Goal: Task Accomplishment & Management: Manage account settings

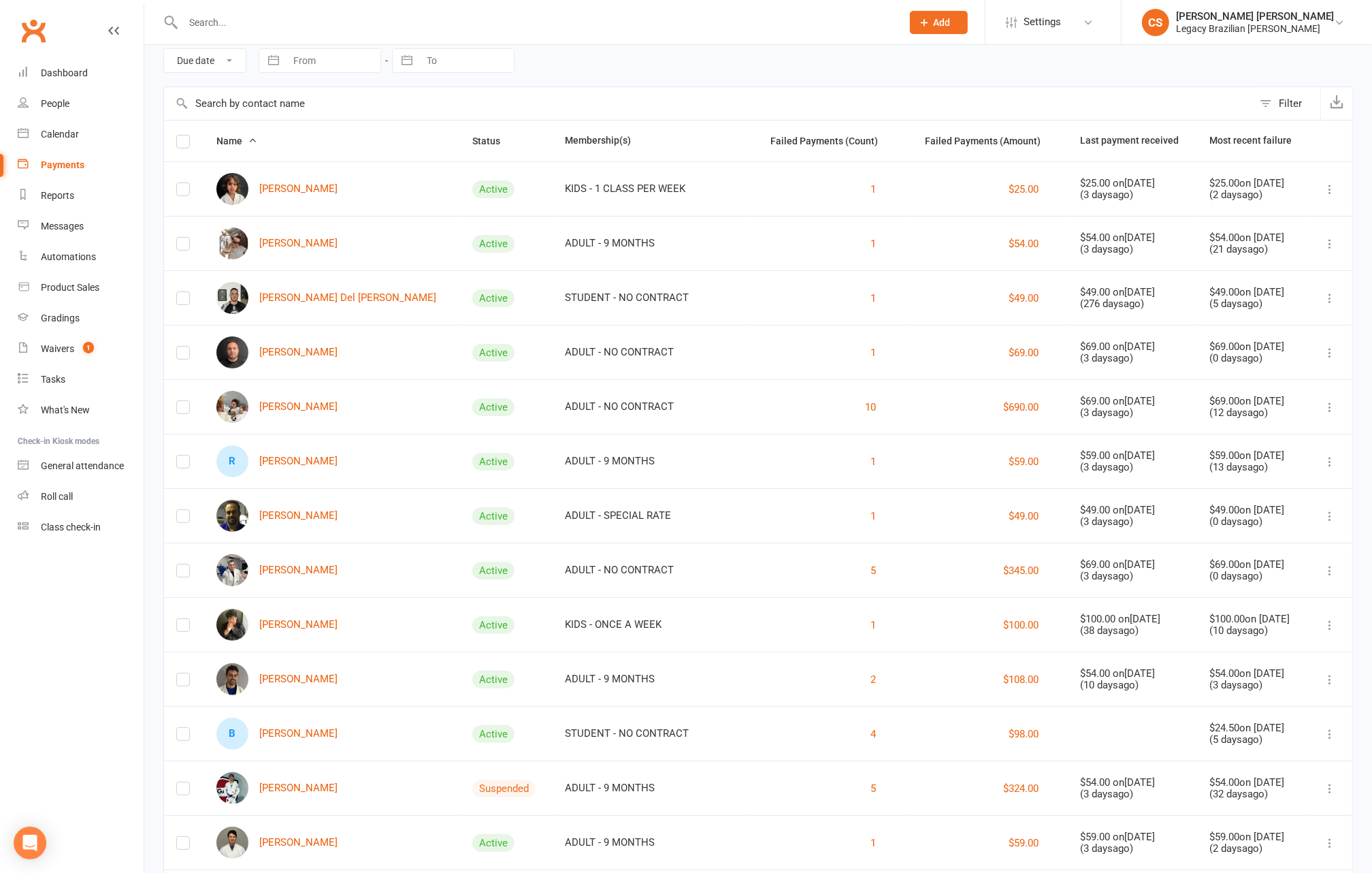
click at [281, 27] on input "text" at bounding box center [535, 22] width 713 height 19
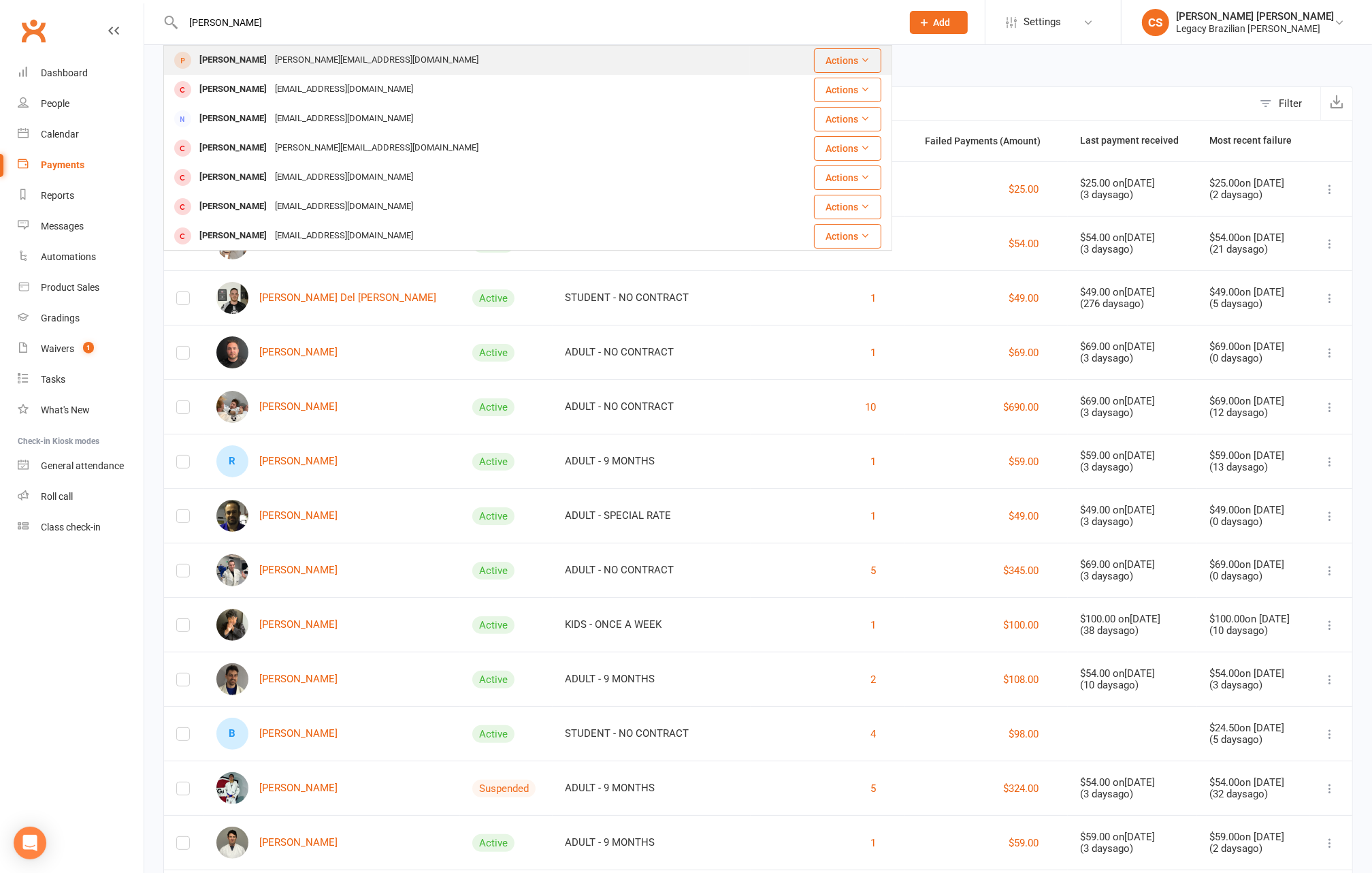
type input "maggie"
click at [283, 53] on div "maggie.zeng01@gmail.com" at bounding box center [376, 60] width 212 height 20
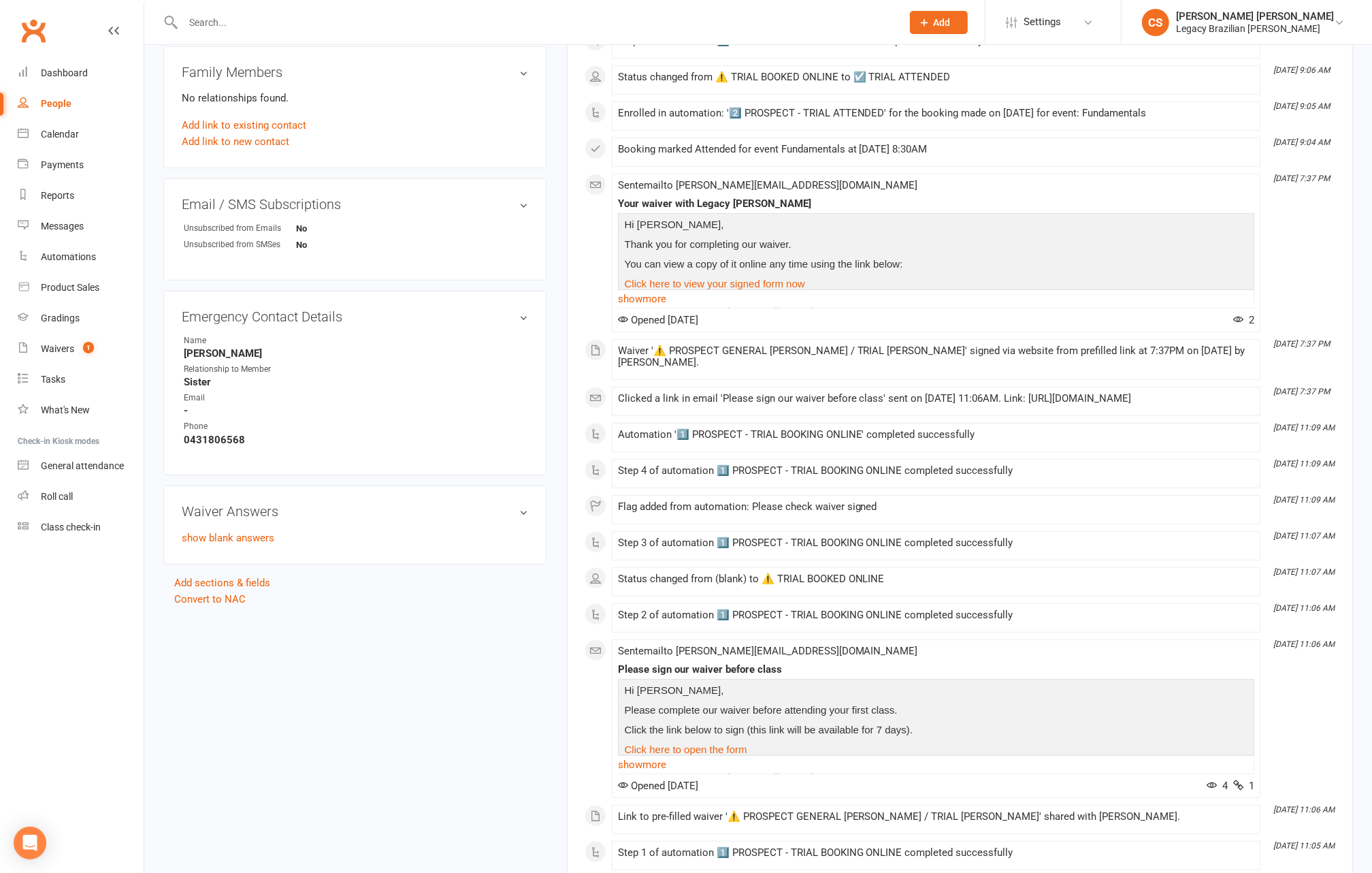
scroll to position [488, 0]
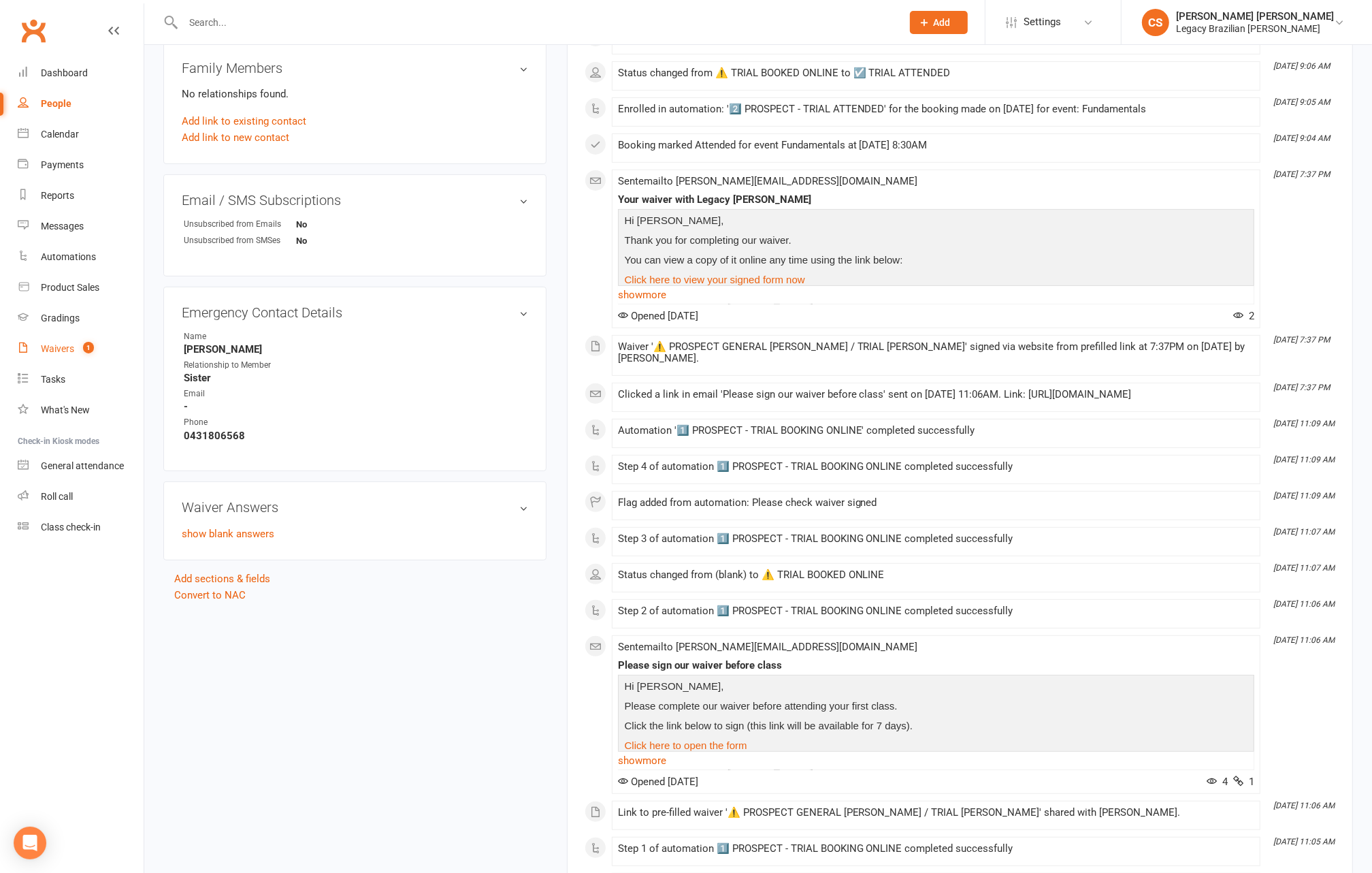
click at [48, 354] on link "Waivers 1" at bounding box center [81, 348] width 126 height 30
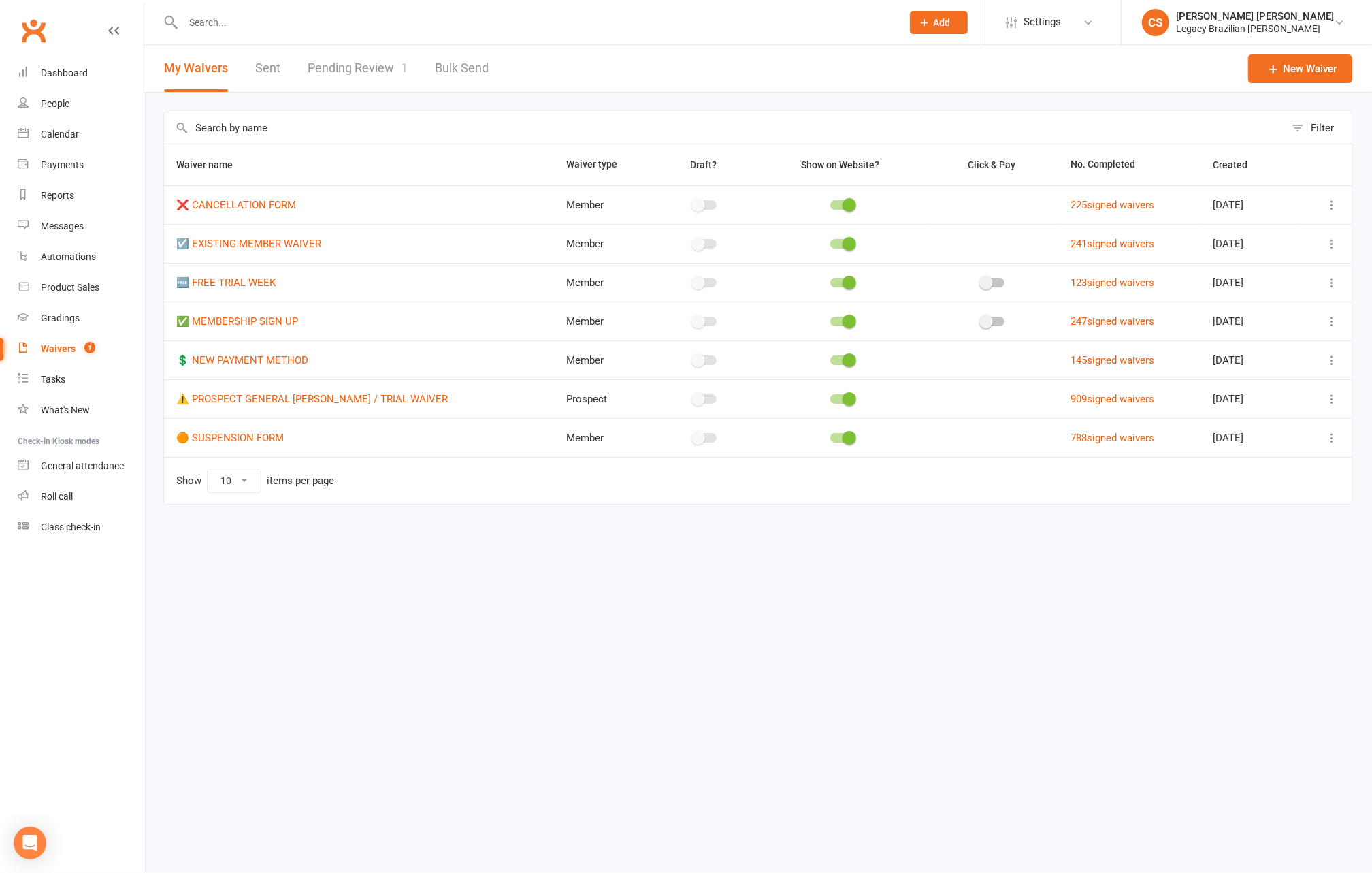
click at [360, 77] on link "Pending Review 1" at bounding box center [357, 68] width 100 height 47
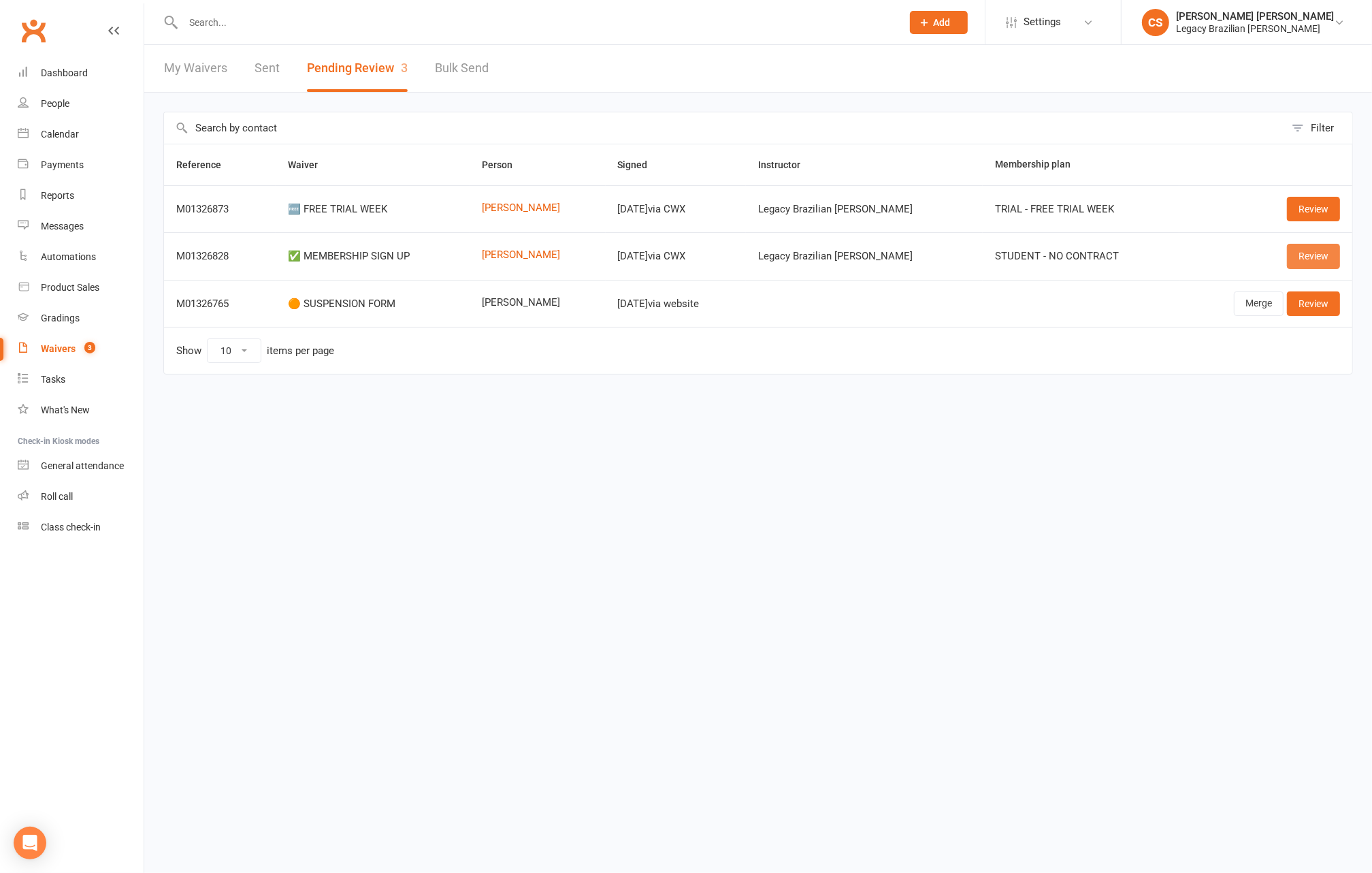
click at [1319, 259] on link "Review" at bounding box center [1314, 255] width 53 height 24
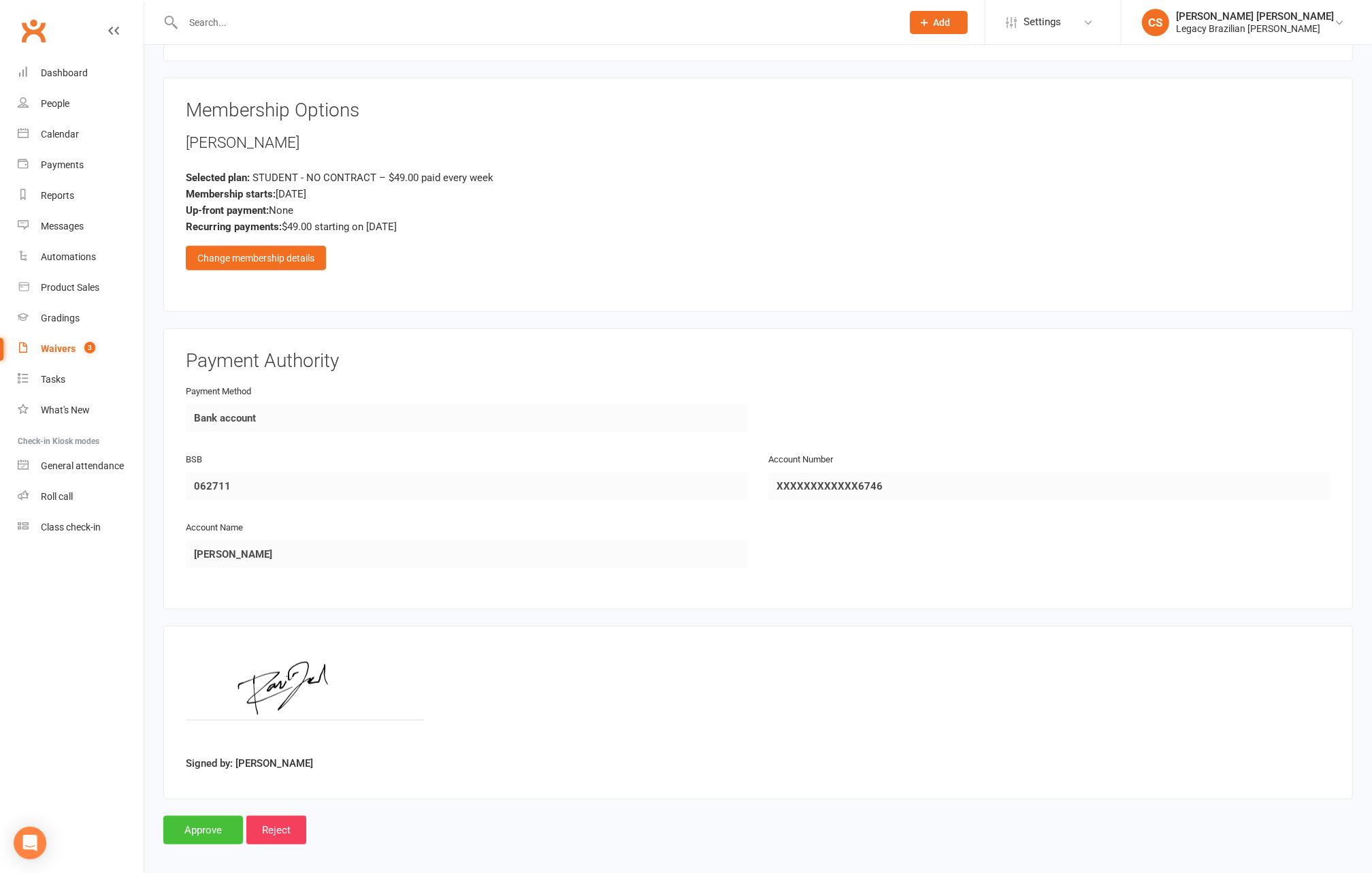
click at [210, 820] on input "Approve" at bounding box center [203, 829] width 80 height 29
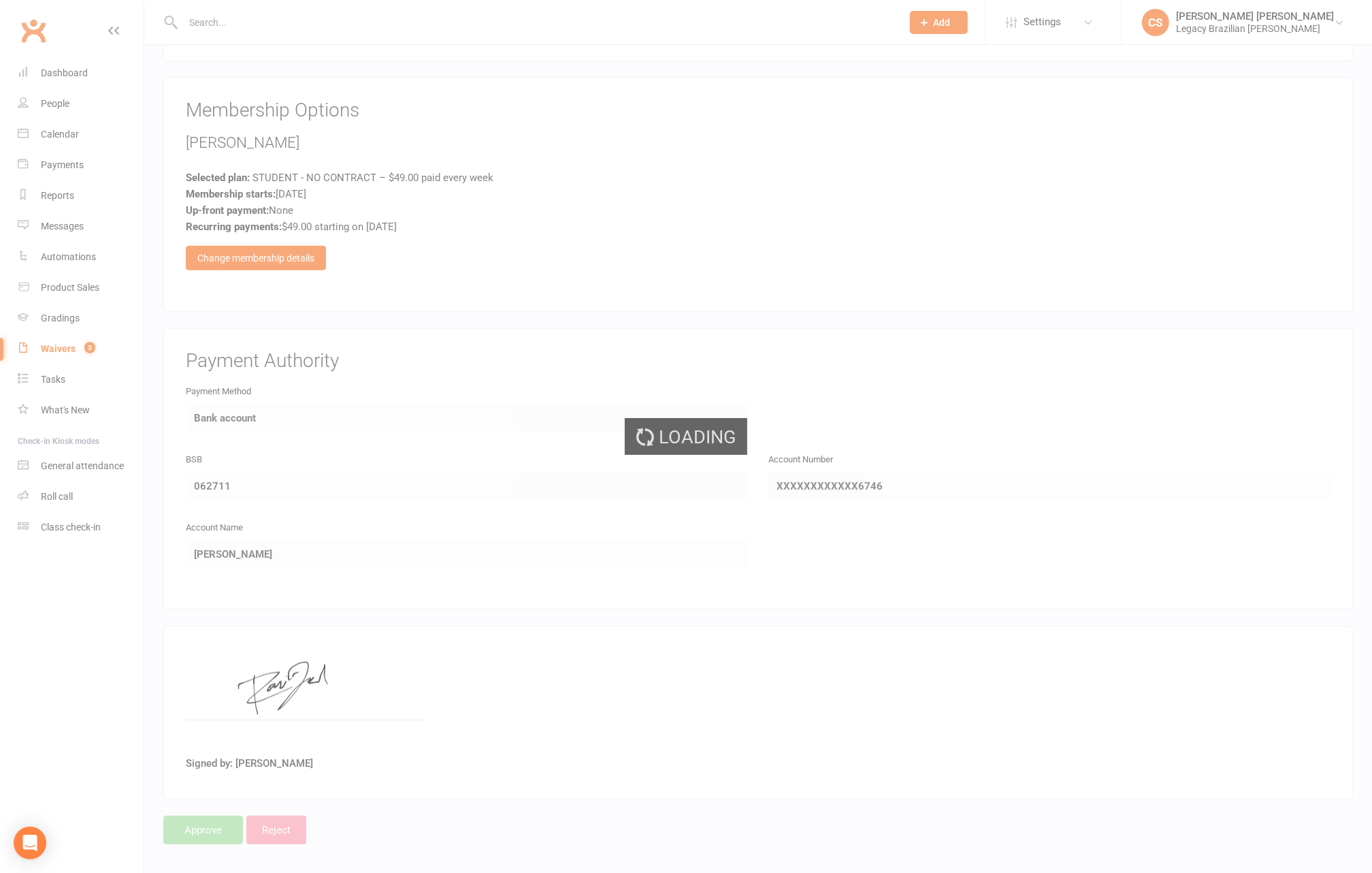
scroll to position [1116, 0]
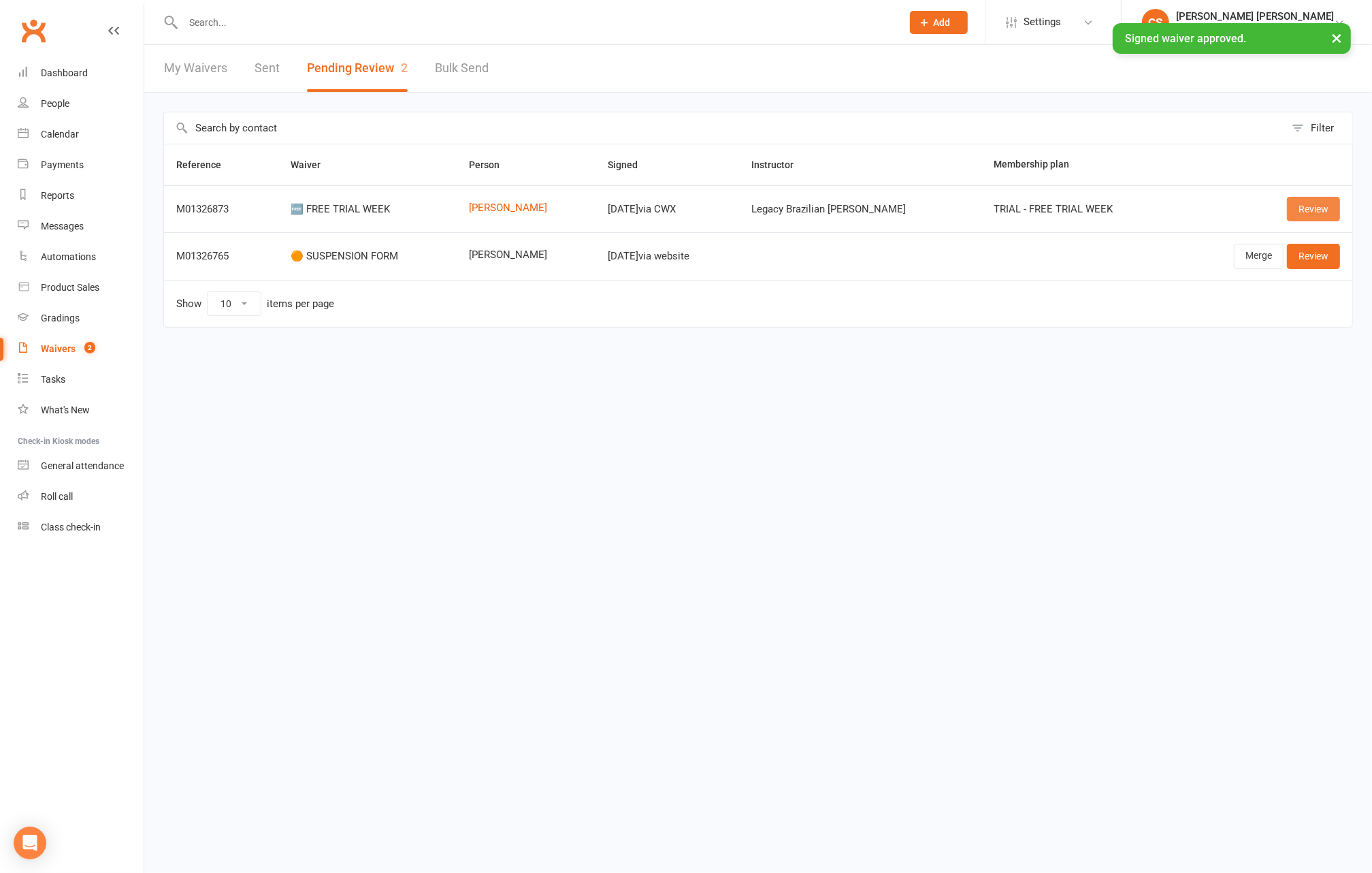
click at [1296, 212] on link "Review" at bounding box center [1314, 209] width 53 height 24
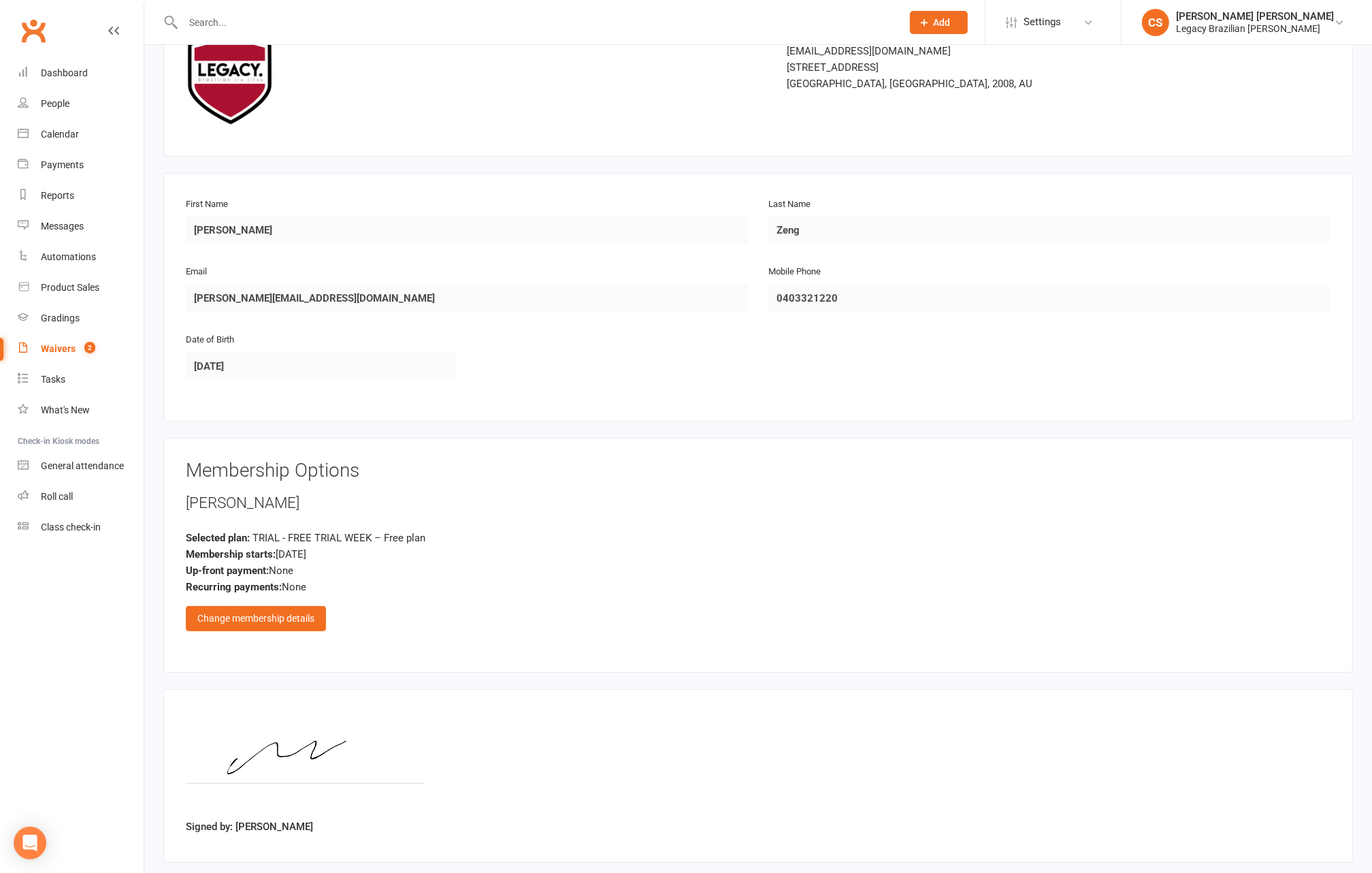
scroll to position [172, 0]
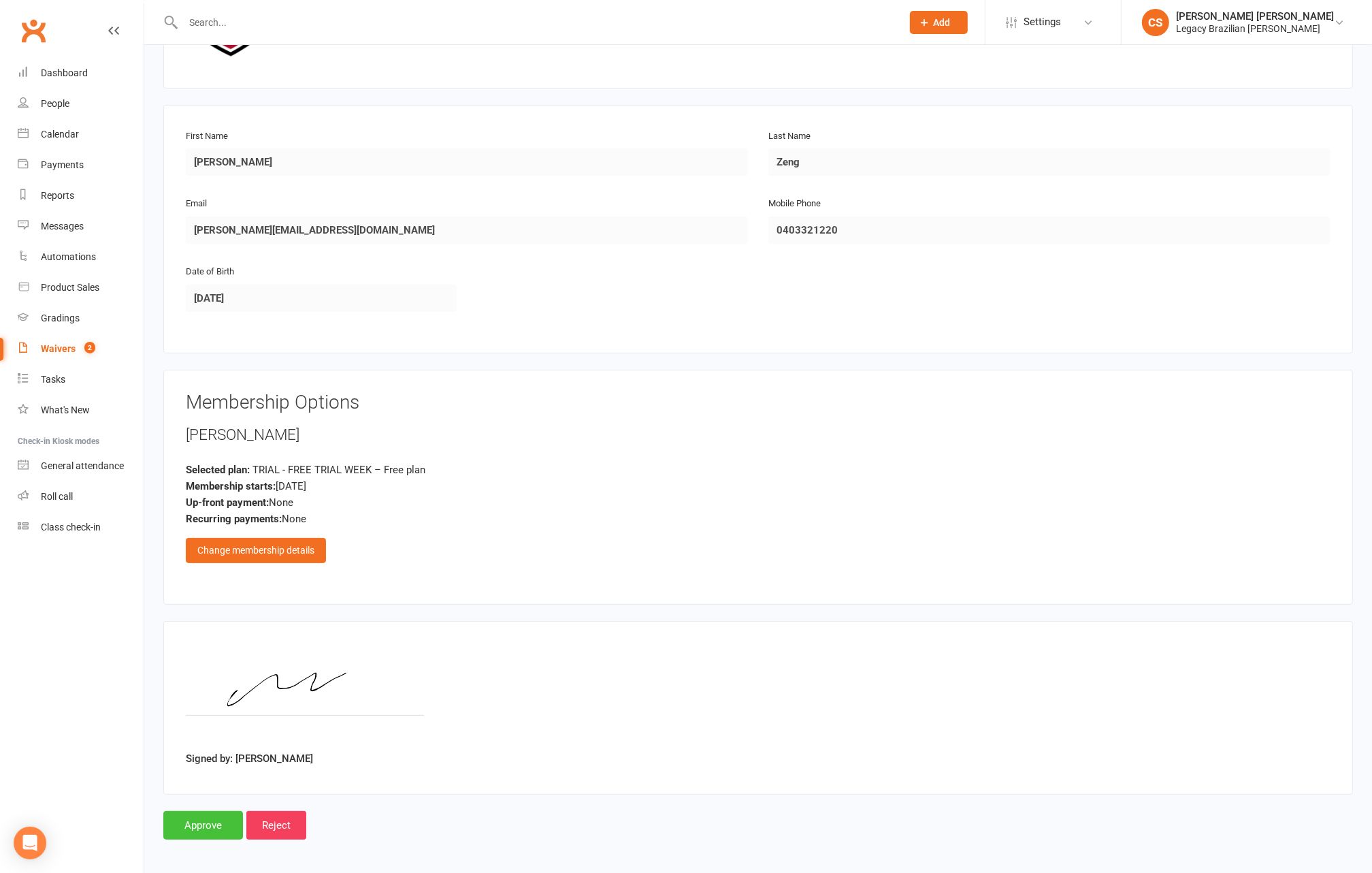
click at [195, 816] on input "Approve" at bounding box center [203, 825] width 80 height 29
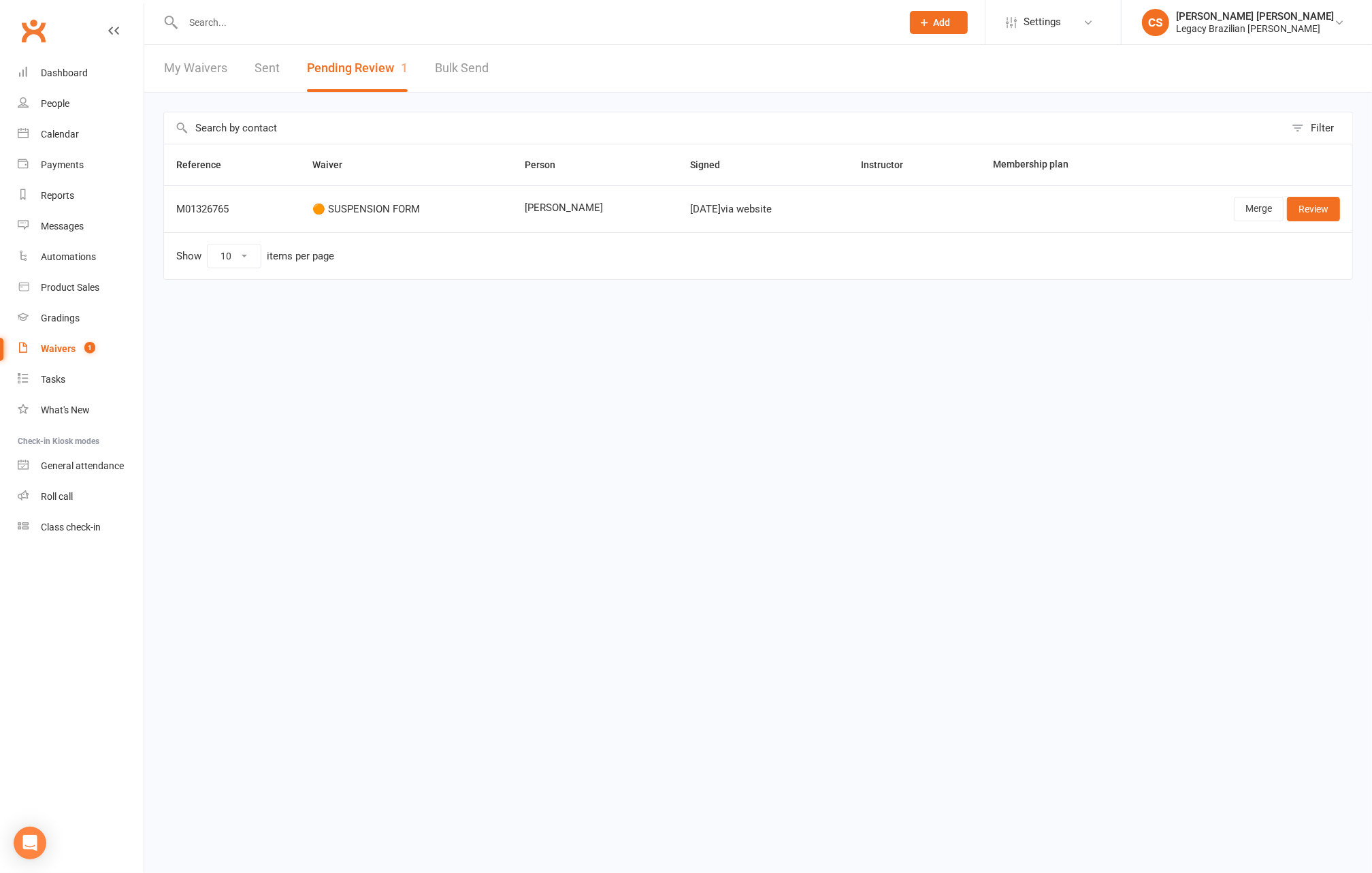
click at [479, 28] on input "text" at bounding box center [535, 22] width 713 height 19
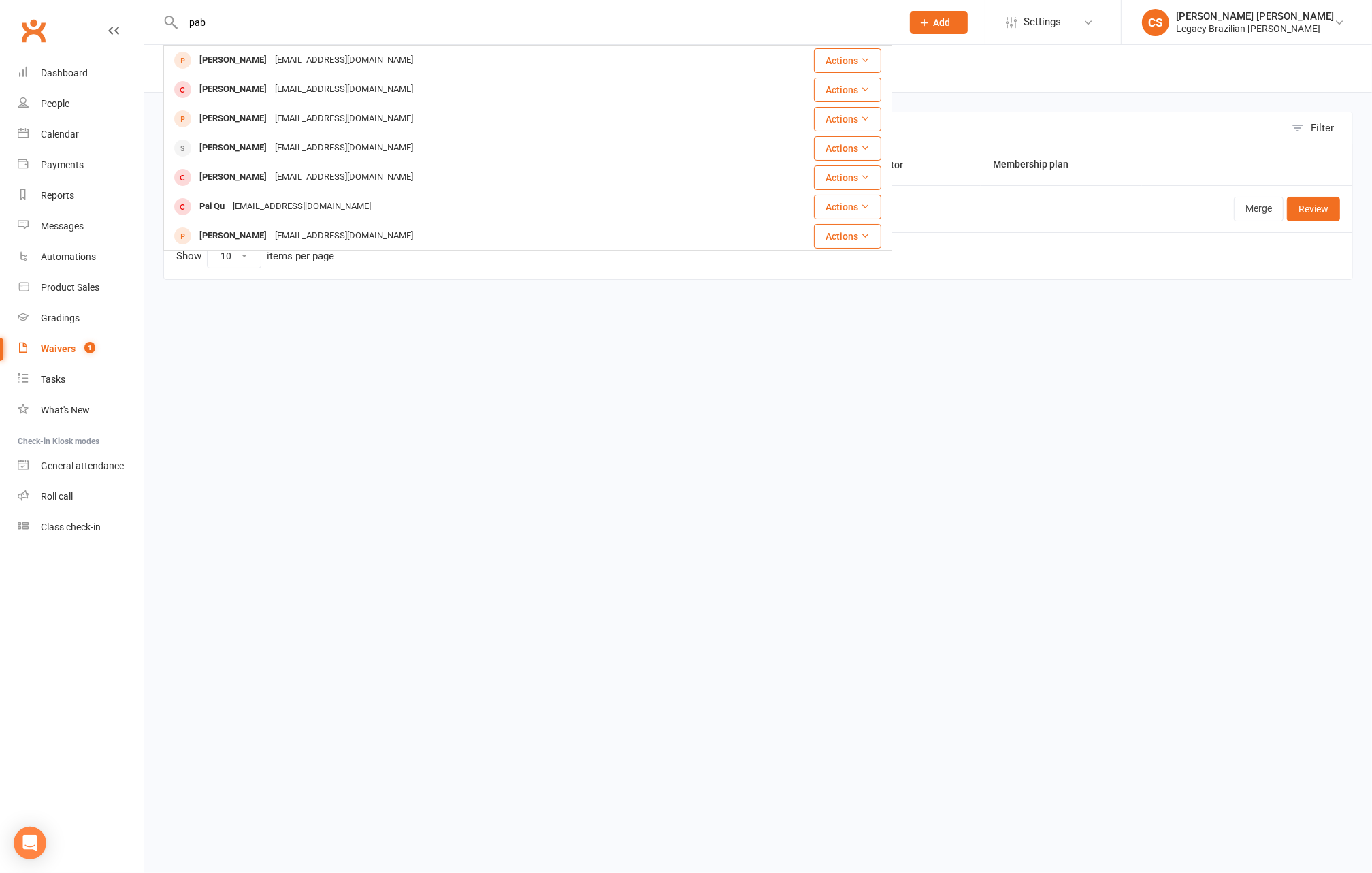
type input "pab"
click at [1038, 260] on td "Show 10 25 50 100 items per page" at bounding box center [758, 255] width 1189 height 47
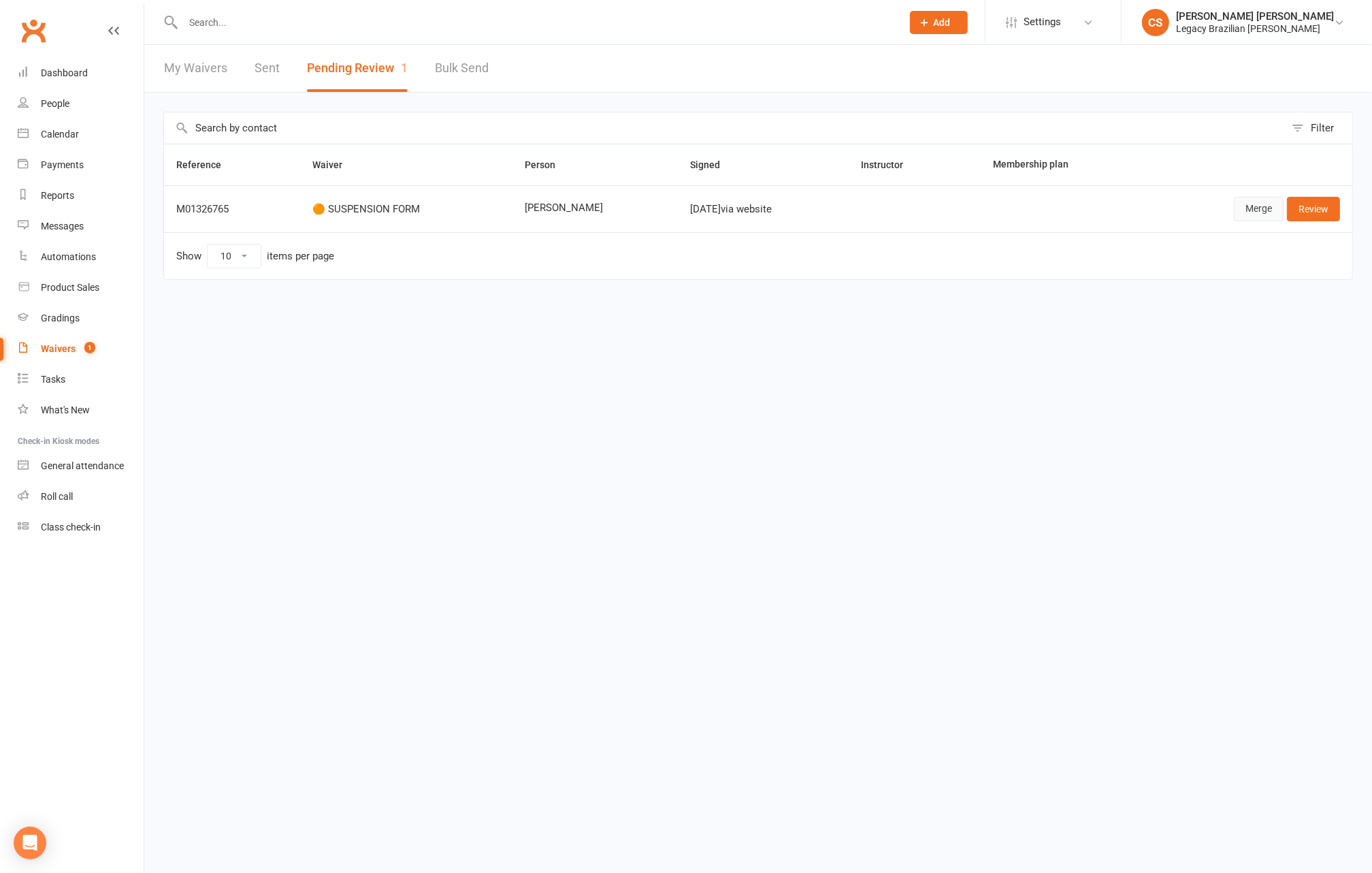
click at [1254, 205] on link "Merge" at bounding box center [1258, 209] width 50 height 24
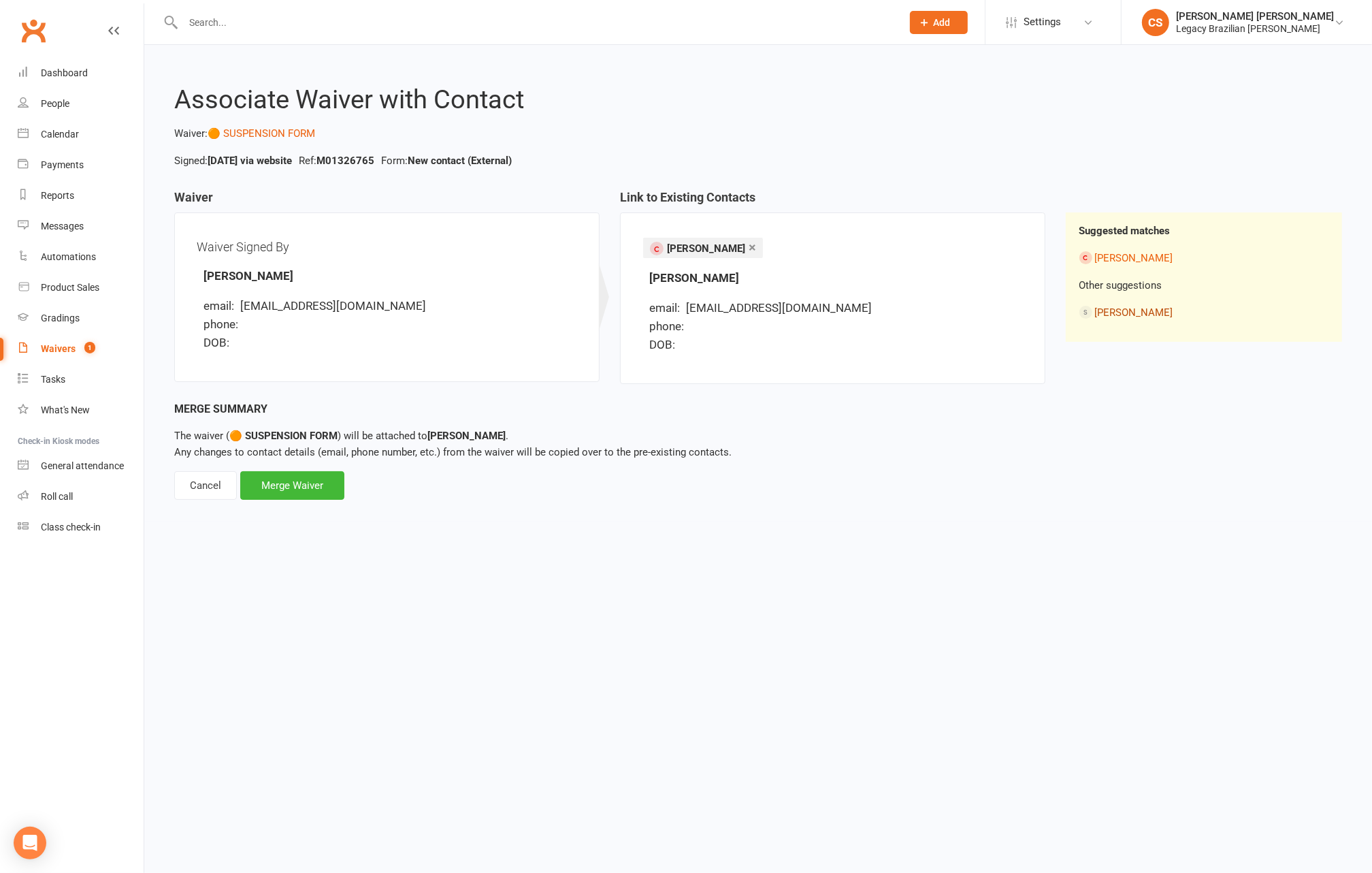
click at [1144, 309] on link "Pablo Poblete" at bounding box center [1134, 312] width 78 height 13
click at [284, 487] on div "Merge Waiver" at bounding box center [292, 485] width 104 height 29
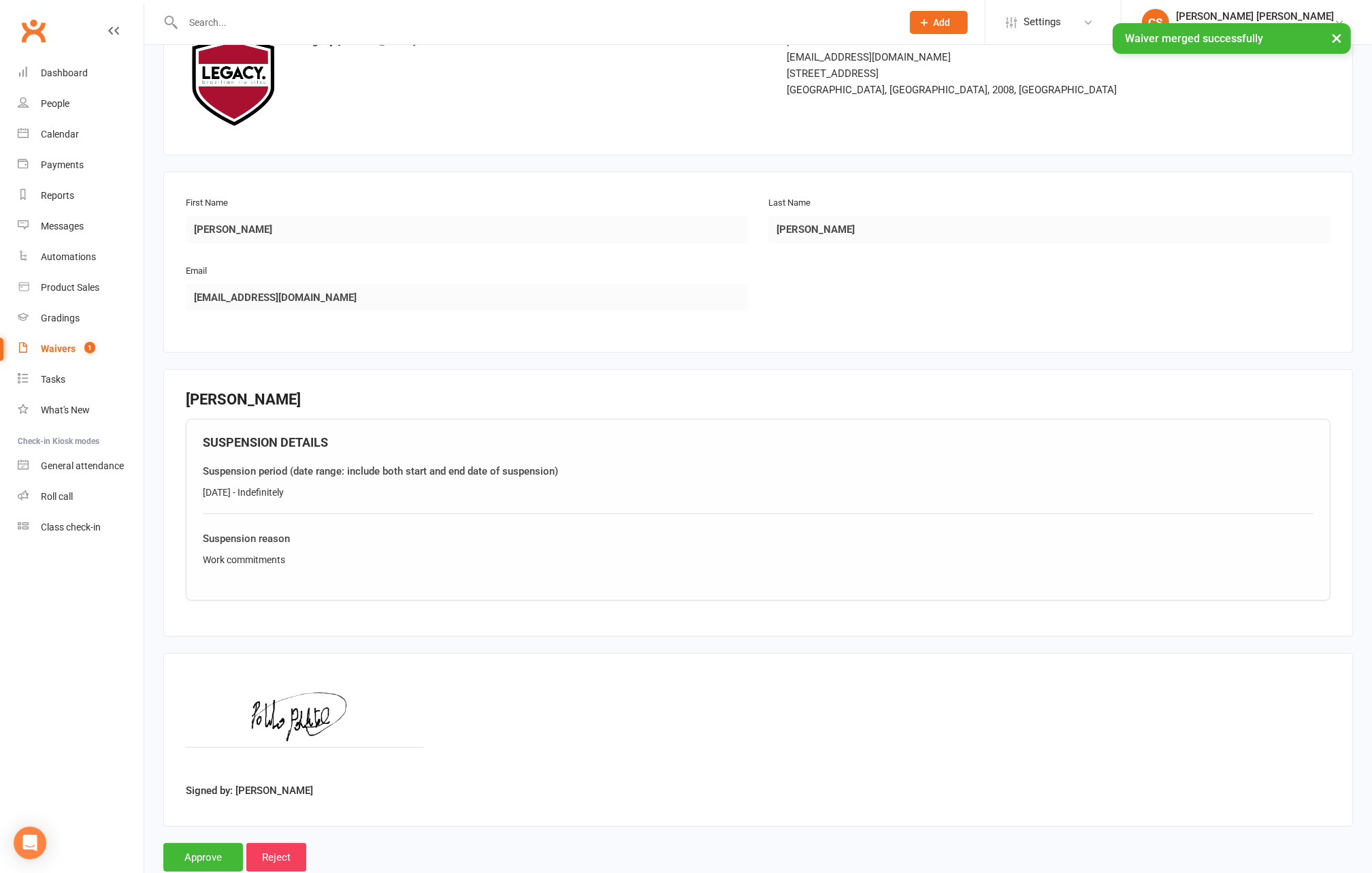
scroll to position [130, 0]
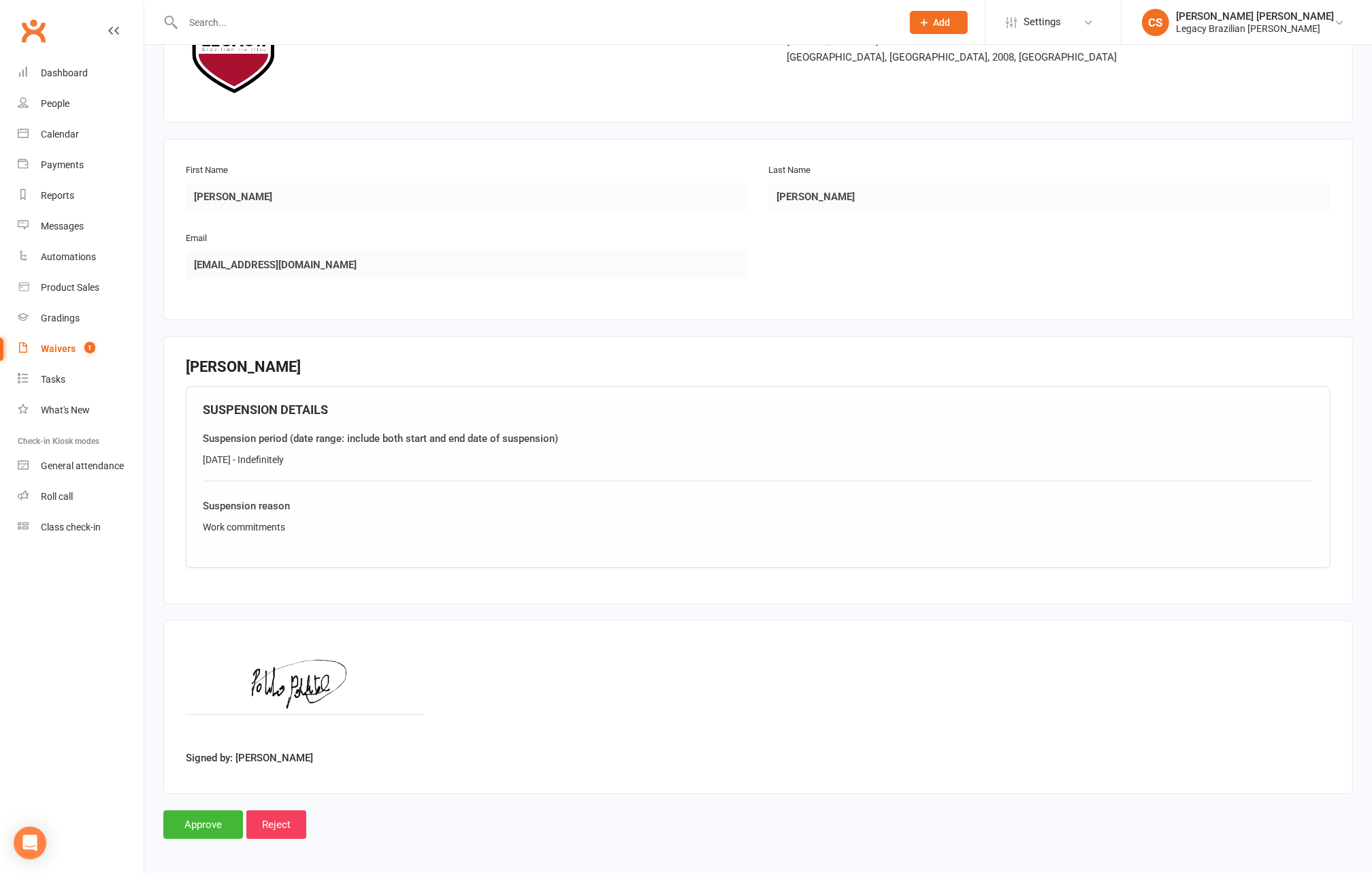
click at [344, 466] on div "Suspension period (date range: include both start and end date of suspension) 1…" at bounding box center [758, 456] width 1111 height 51
drag, startPoint x: 328, startPoint y: 457, endPoint x: 186, endPoint y: 461, distance: 142.1
click at [186, 461] on div "SUSPENSION DETAILS Suspension period (date range: include both start and end da…" at bounding box center [758, 477] width 1145 height 183
click at [547, 320] on main "Legacy Jiu Jitsu p: 0458 207 520 sydneyhq@legacybjj.com.au 232-236 Cleveland St…" at bounding box center [758, 408] width 1189 height 861
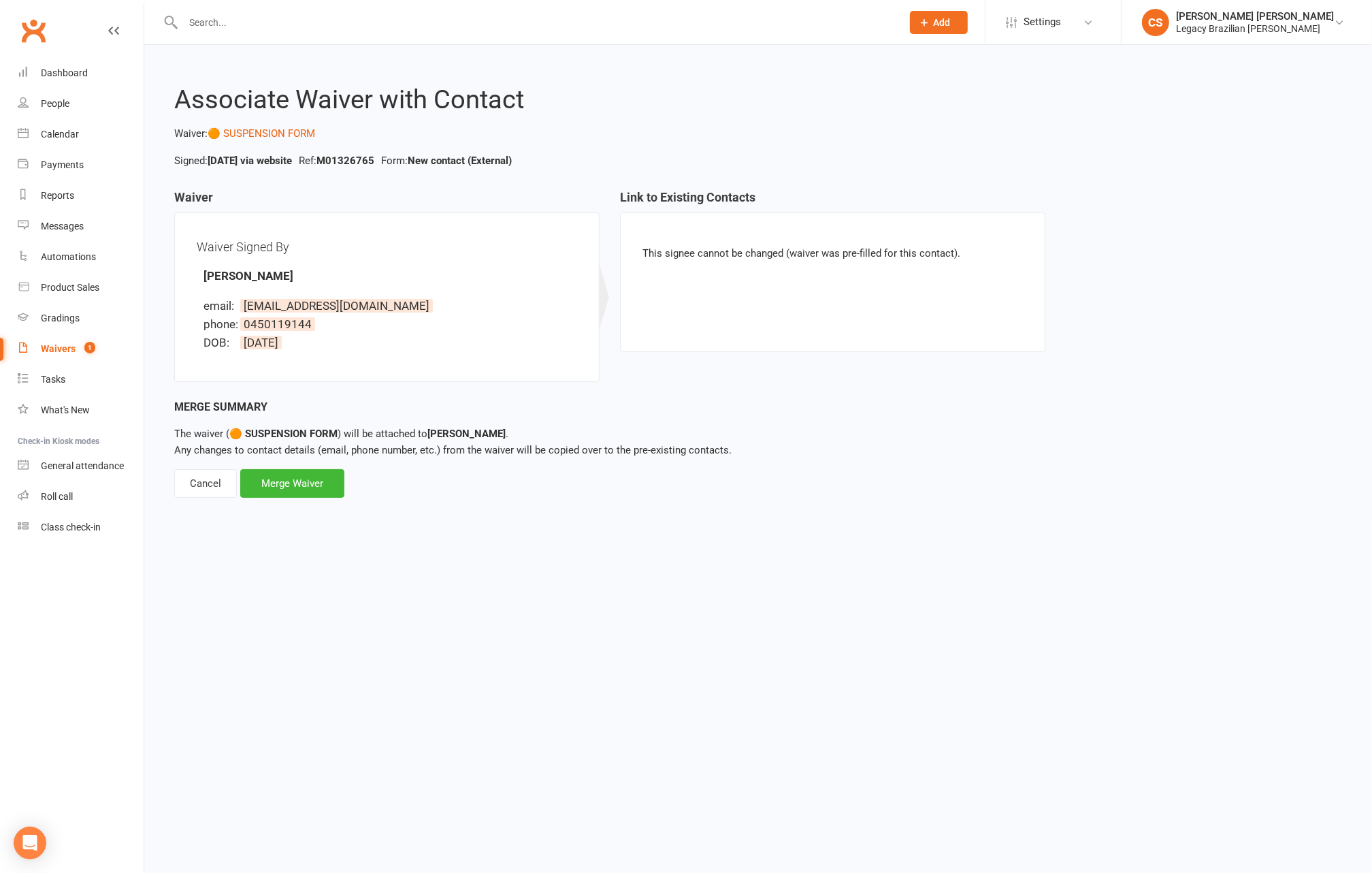
click at [90, 346] on span "1" at bounding box center [89, 348] width 11 height 12
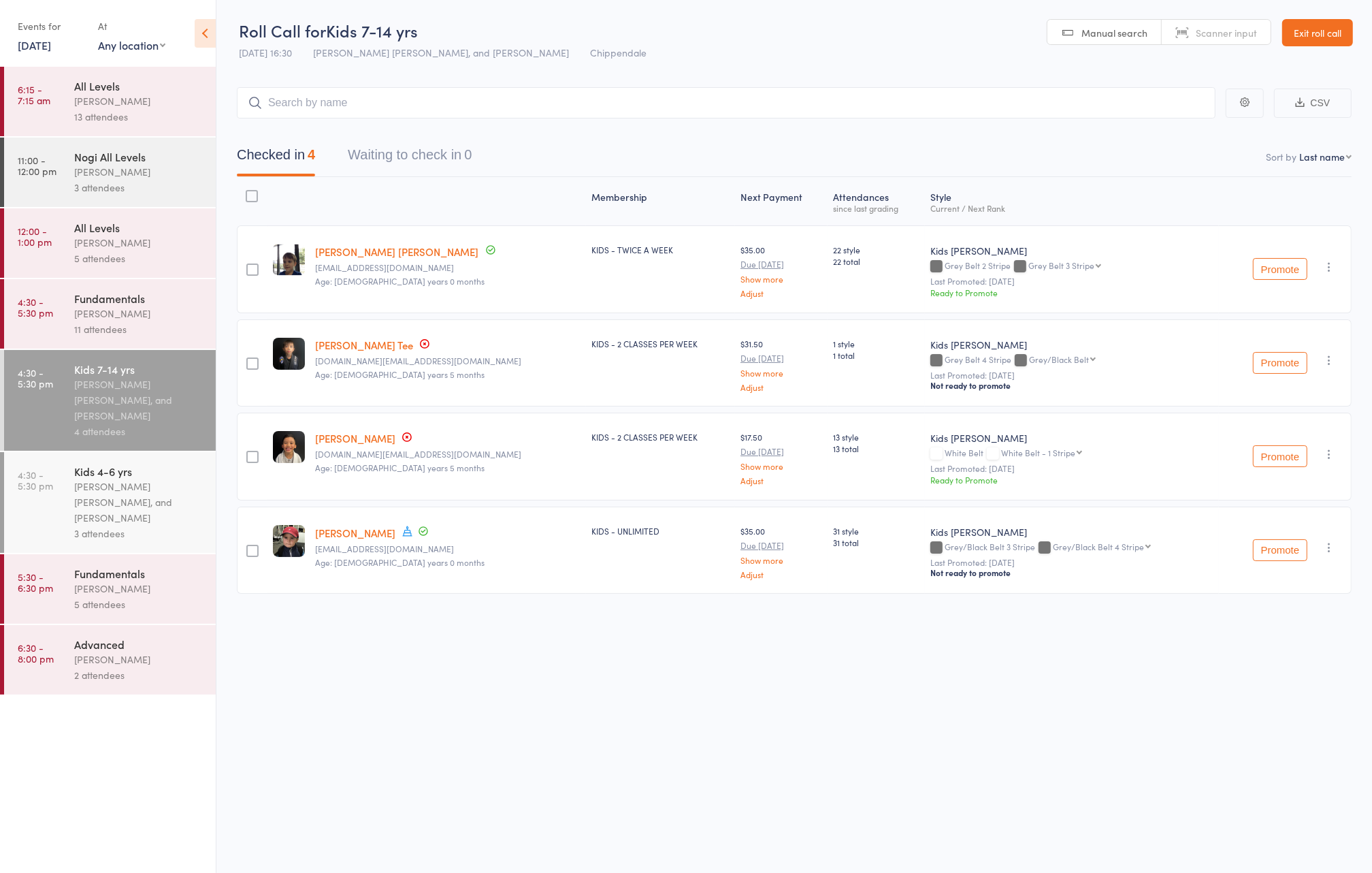
scroll to position [1, 0]
click at [143, 583] on div "Werique Oliveira" at bounding box center [139, 588] width 130 height 16
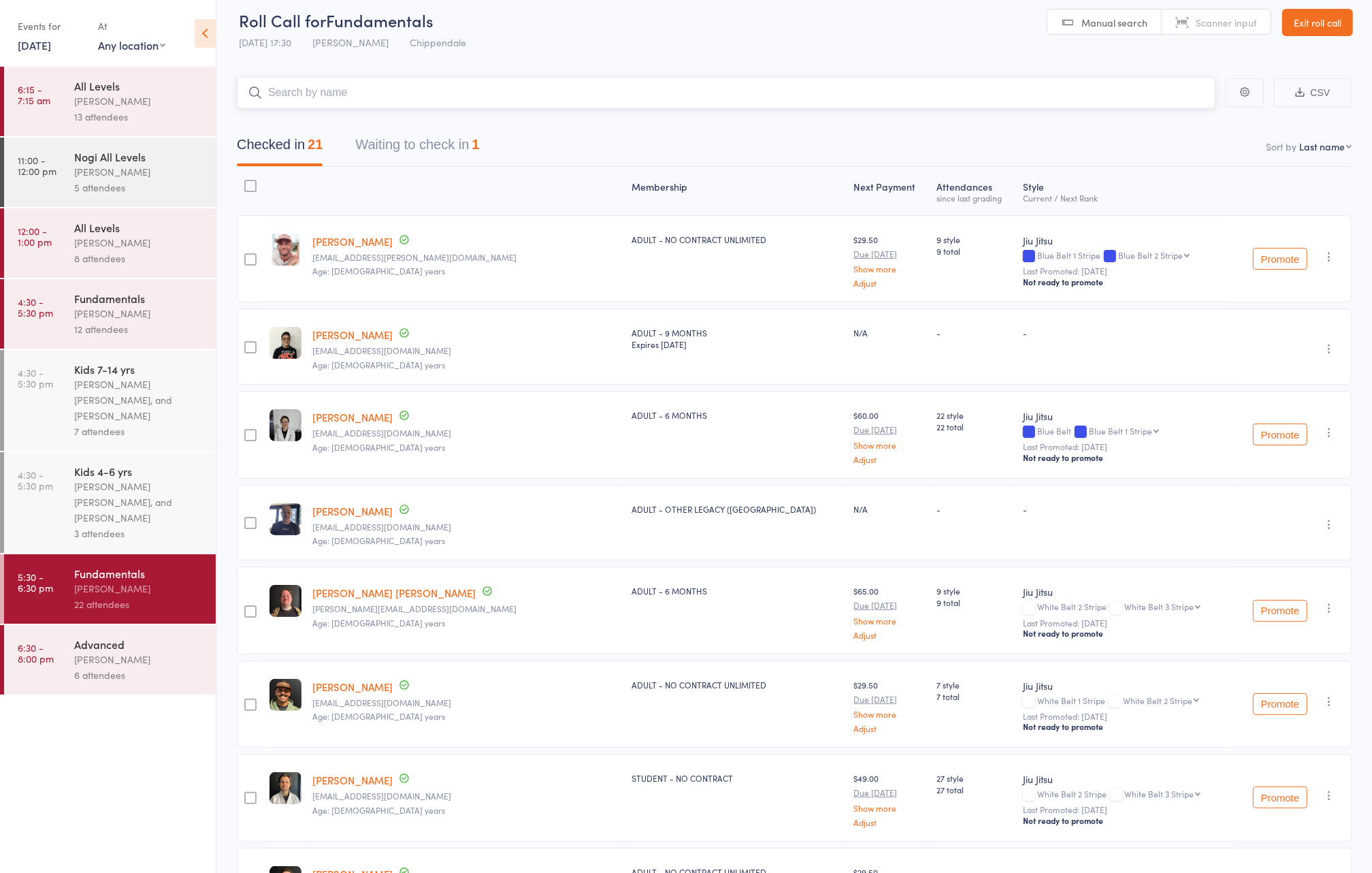
scroll to position [18, 0]
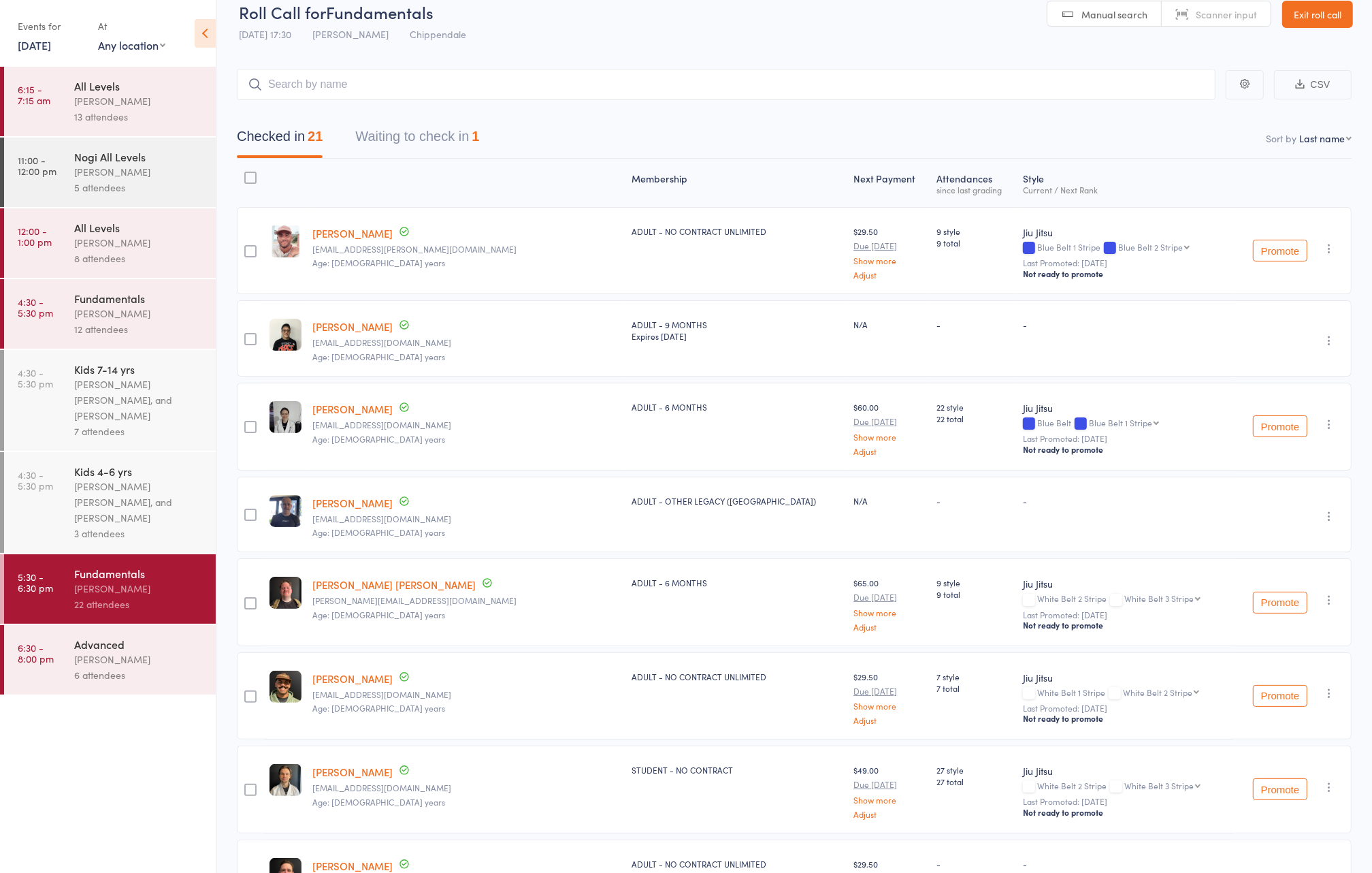
click at [339, 324] on link "Krister Chua" at bounding box center [352, 326] width 81 height 14
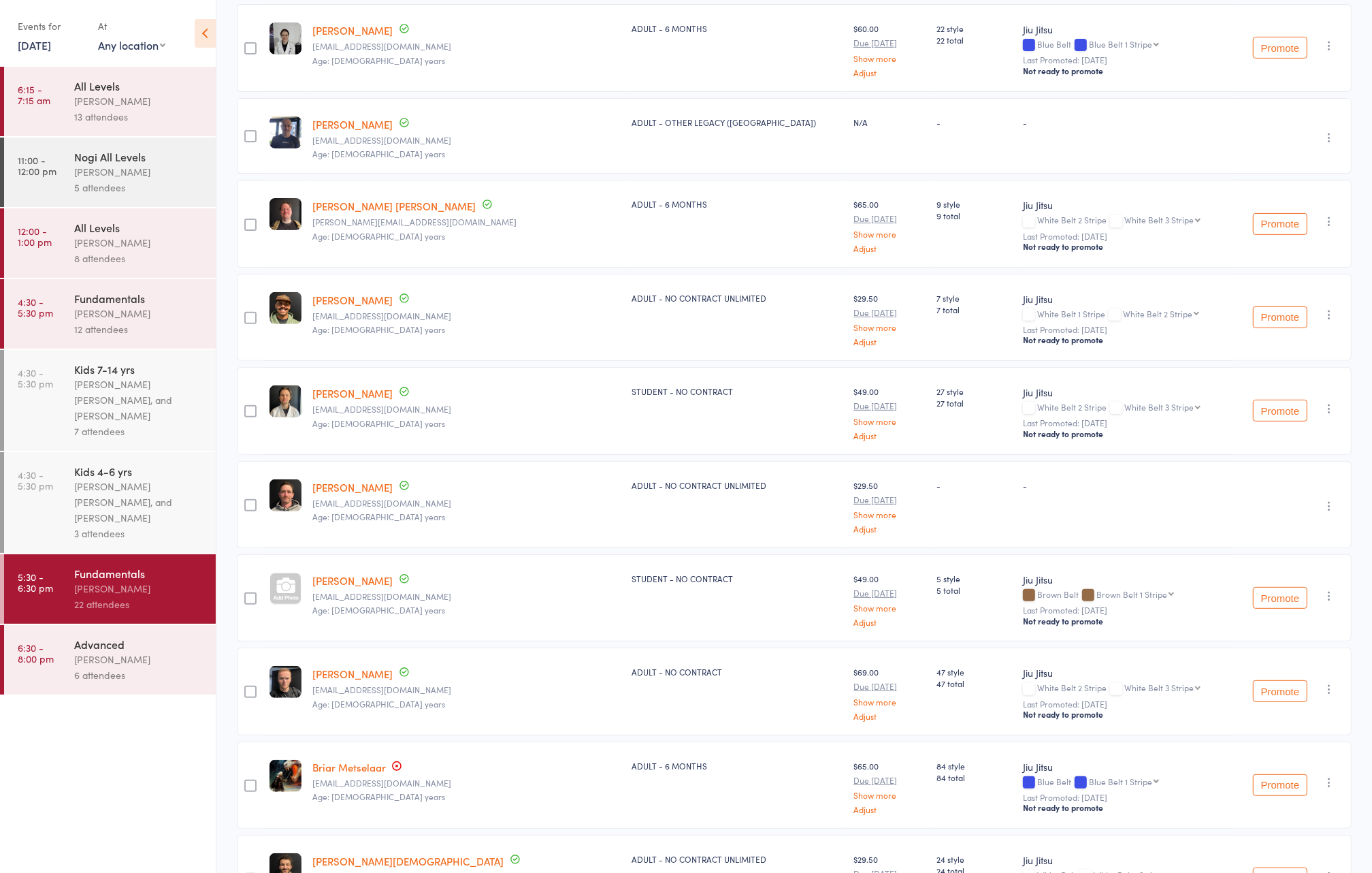
scroll to position [406, 0]
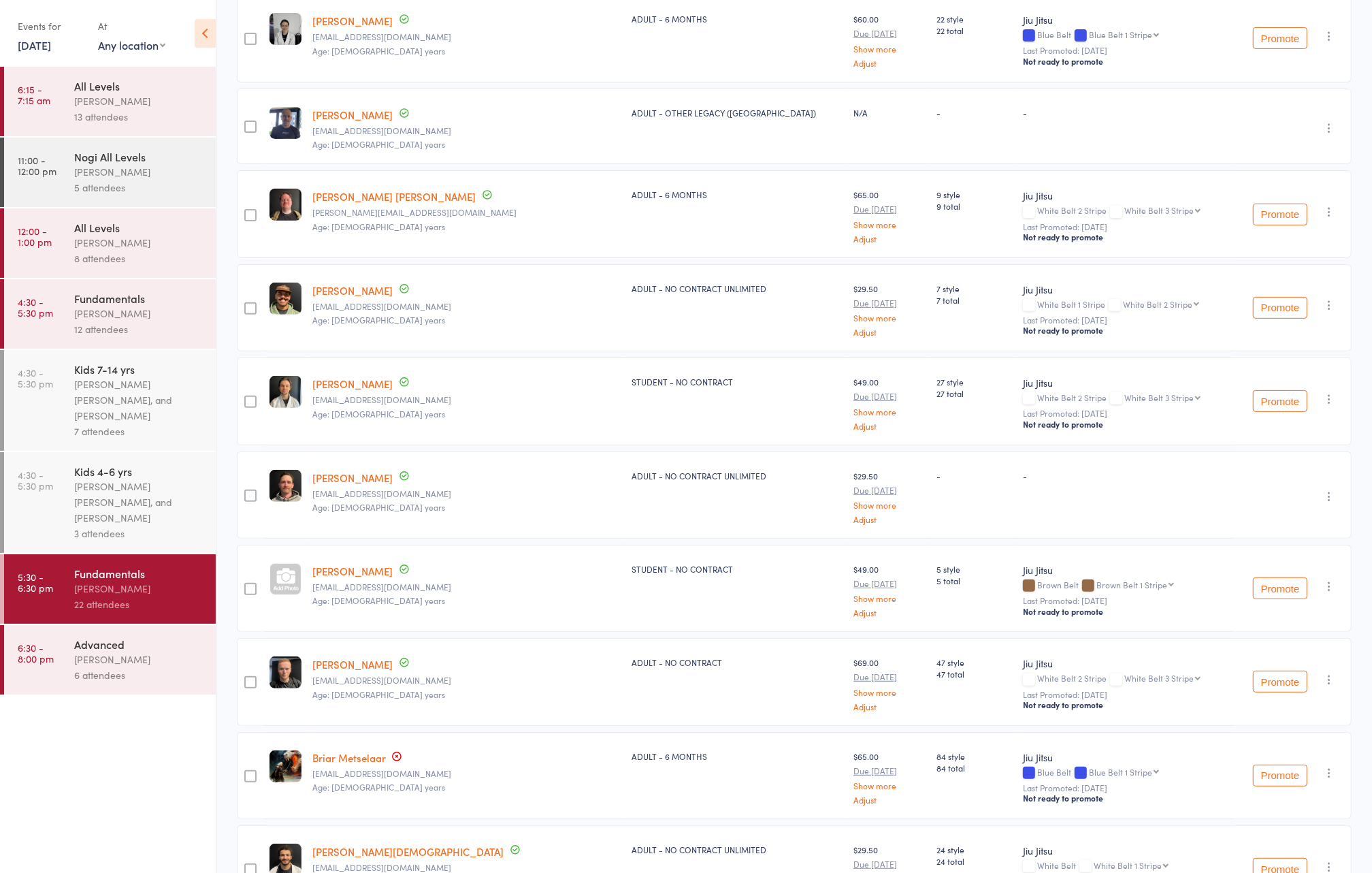
click at [388, 472] on link "[PERSON_NAME]" at bounding box center [352, 477] width 81 height 14
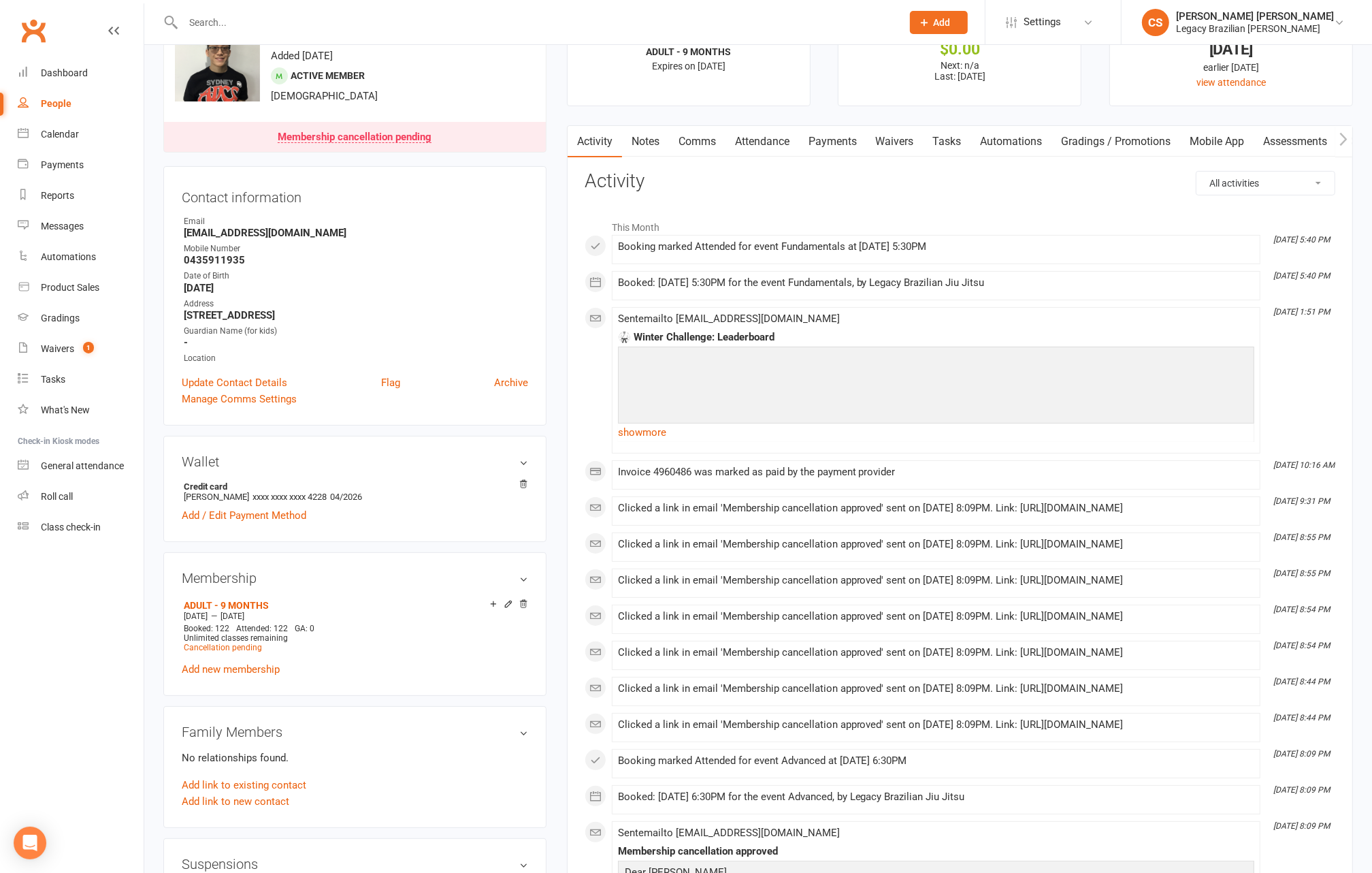
scroll to position [56, 0]
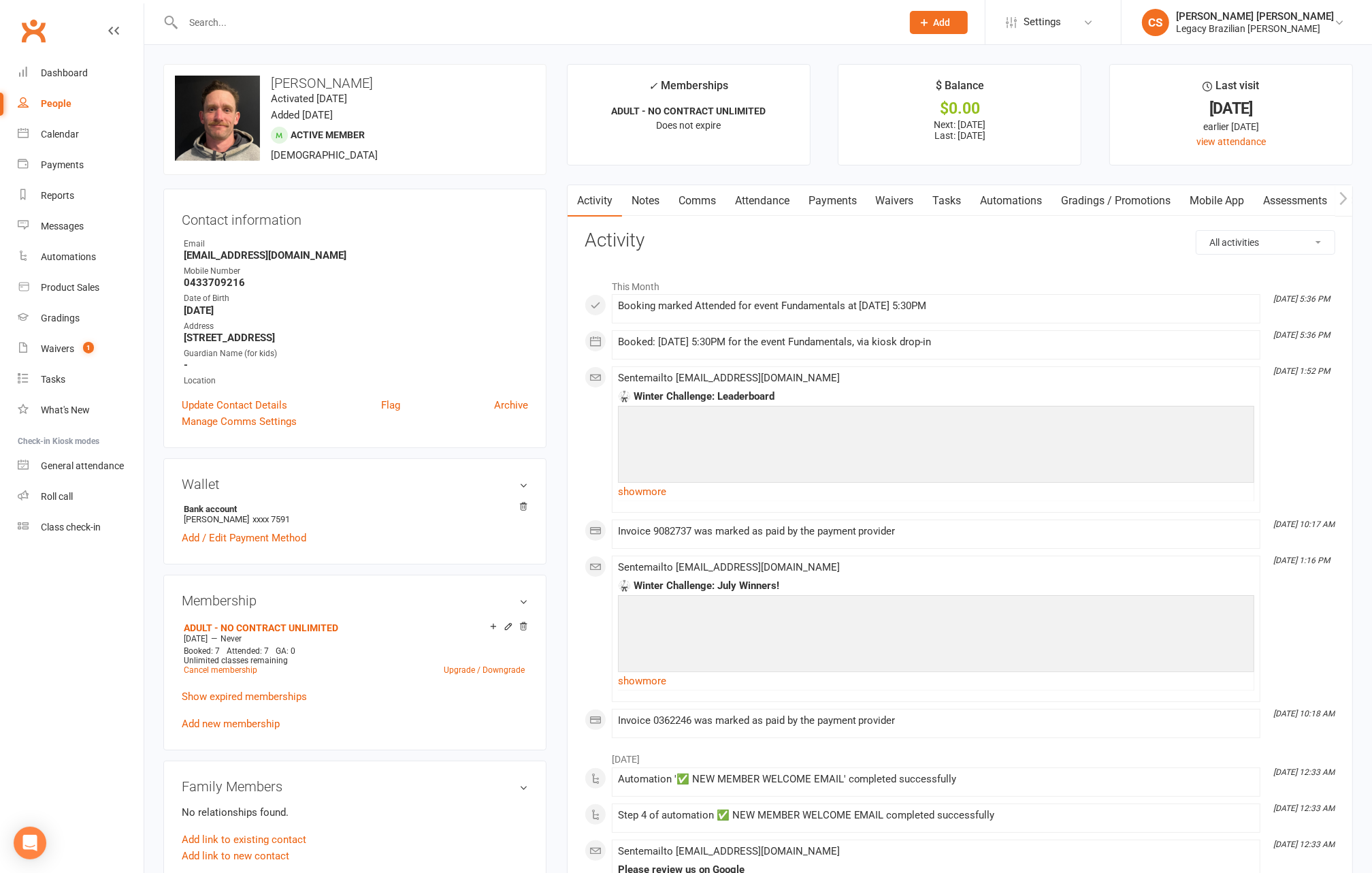
click at [880, 209] on link "Waivers" at bounding box center [894, 200] width 57 height 31
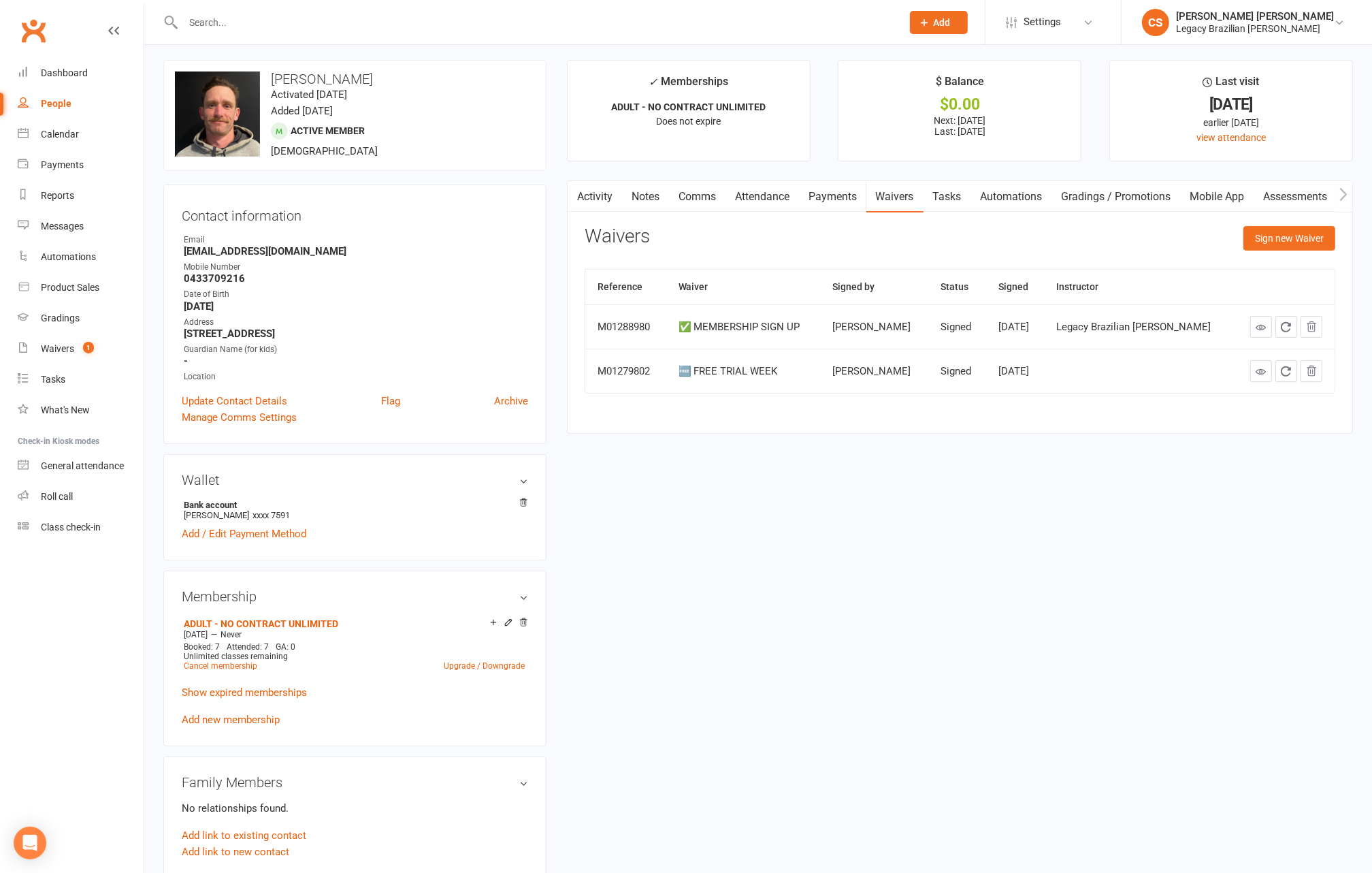
scroll to position [1, 0]
